Goal: Information Seeking & Learning: Learn about a topic

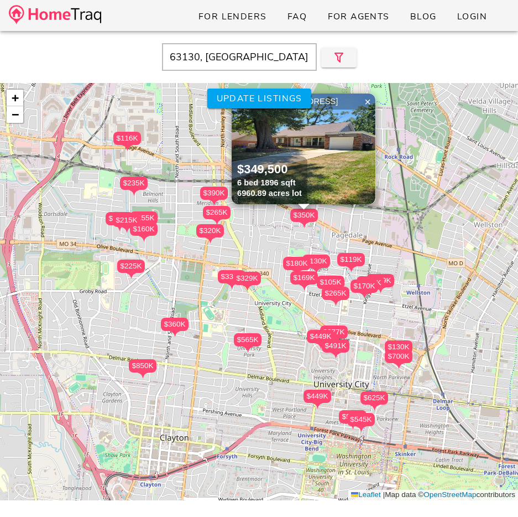
click at [320, 159] on img at bounding box center [304, 149] width 144 height 111
click at [243, 55] on input "63130, MO" at bounding box center [239, 57] width 155 height 28
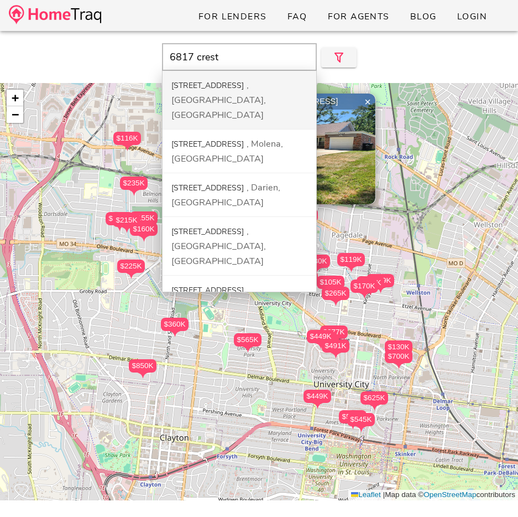
click at [236, 79] on div "[GEOGRAPHIC_DATA], [GEOGRAPHIC_DATA]" at bounding box center [219, 100] width 95 height 42
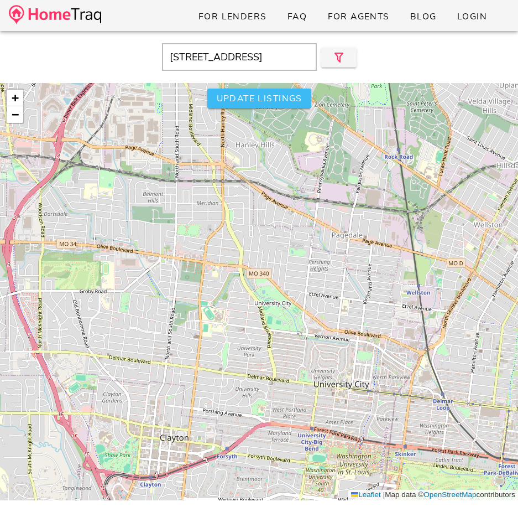
click at [237, 95] on span "Update listings" at bounding box center [259, 98] width 86 height 12
type input "[STREET_ADDRESS]"
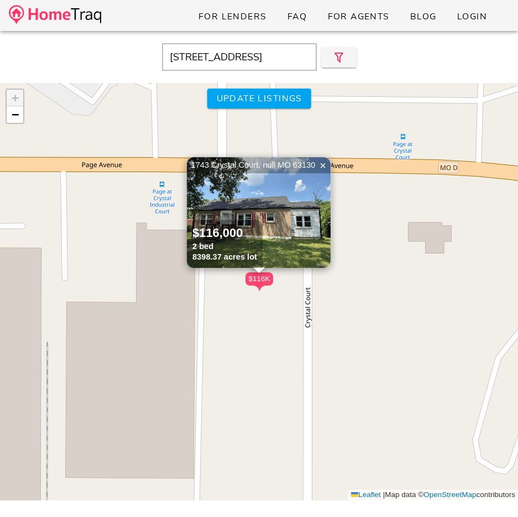
click at [331, 69] on div at bounding box center [337, 57] width 40 height 28
click at [334, 56] on icon "button" at bounding box center [339, 57] width 13 height 13
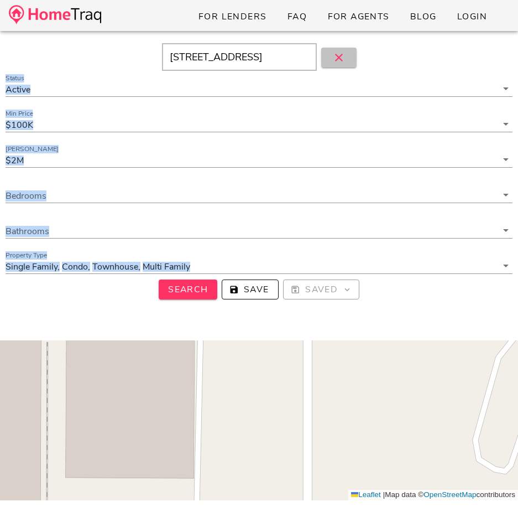
click at [352, 59] on button "button" at bounding box center [338, 58] width 35 height 20
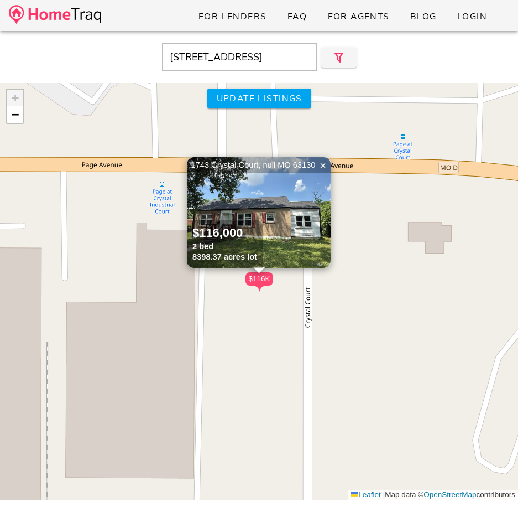
click at [90, 27] on link at bounding box center [55, 16] width 92 height 26
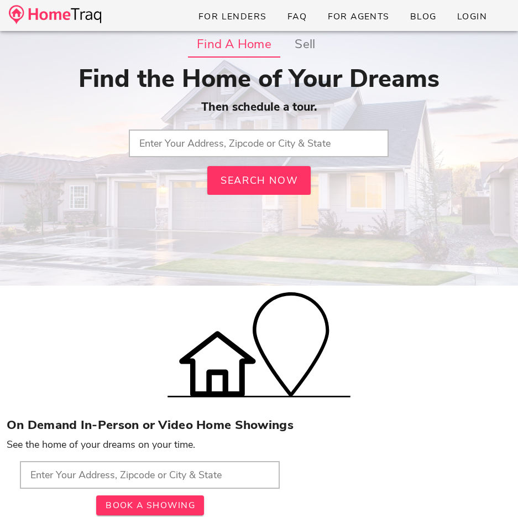
click at [252, 147] on input "text" at bounding box center [259, 143] width 260 height 28
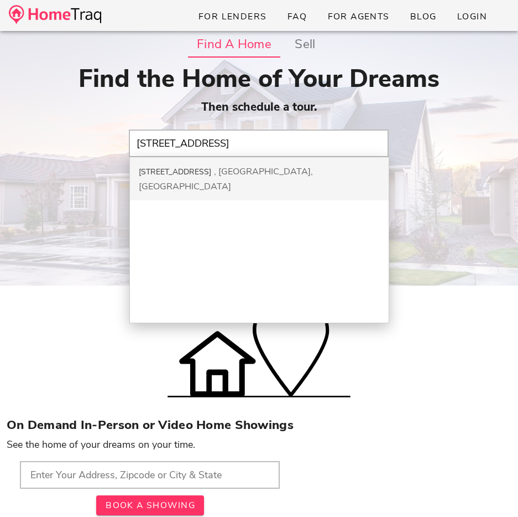
click at [240, 166] on div "[GEOGRAPHIC_DATA], [GEOGRAPHIC_DATA]" at bounding box center [226, 178] width 174 height 27
type input "[STREET_ADDRESS]"
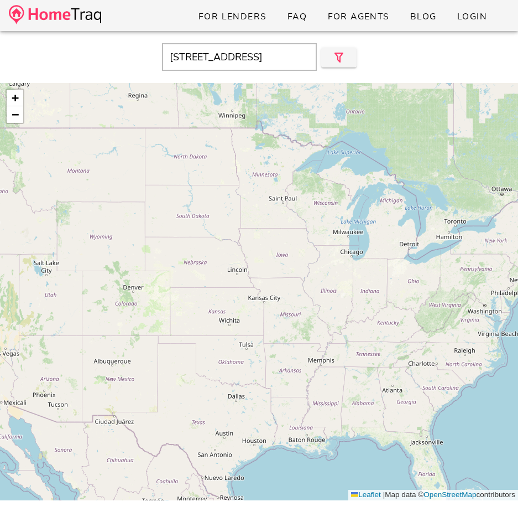
click at [243, 65] on input "6817 Crest Ave, Saint Louis, MO, 63130" at bounding box center [239, 57] width 155 height 28
